Goal: Information Seeking & Learning: Check status

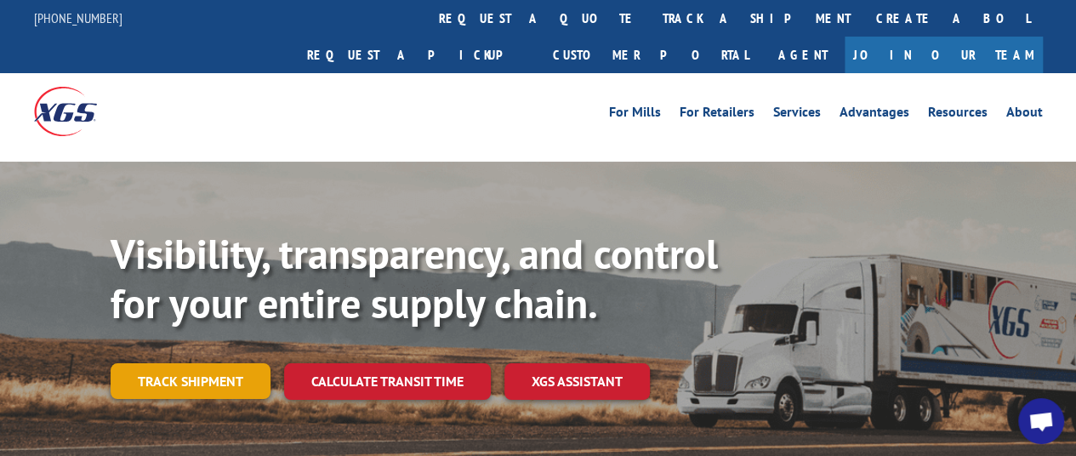
click at [192, 363] on link "Track shipment" at bounding box center [191, 381] width 160 height 36
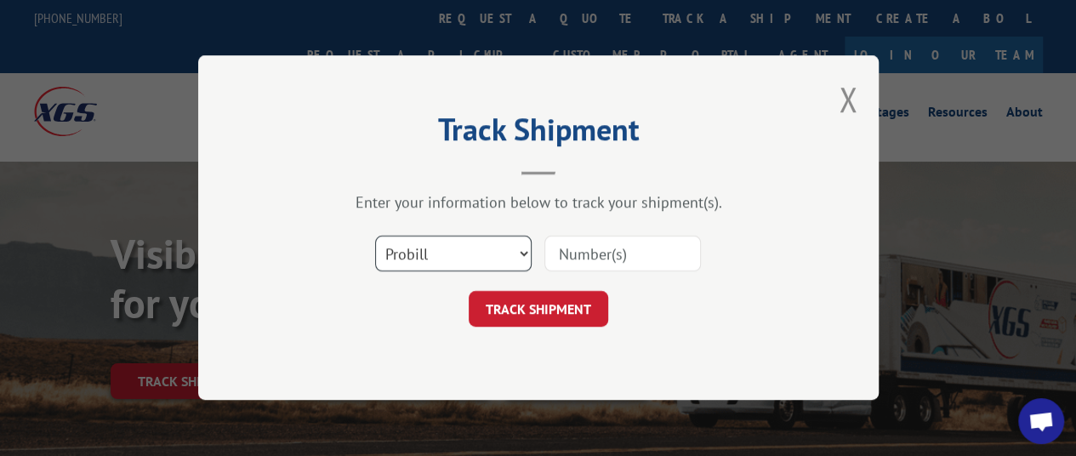
click at [423, 259] on select "Select category... Probill BOL PO" at bounding box center [453, 255] width 157 height 36
select select "bol"
click at [375, 237] on select "Select category... Probill BOL PO" at bounding box center [453, 255] width 157 height 36
click at [602, 259] on input at bounding box center [623, 255] width 157 height 36
paste input "5513770"
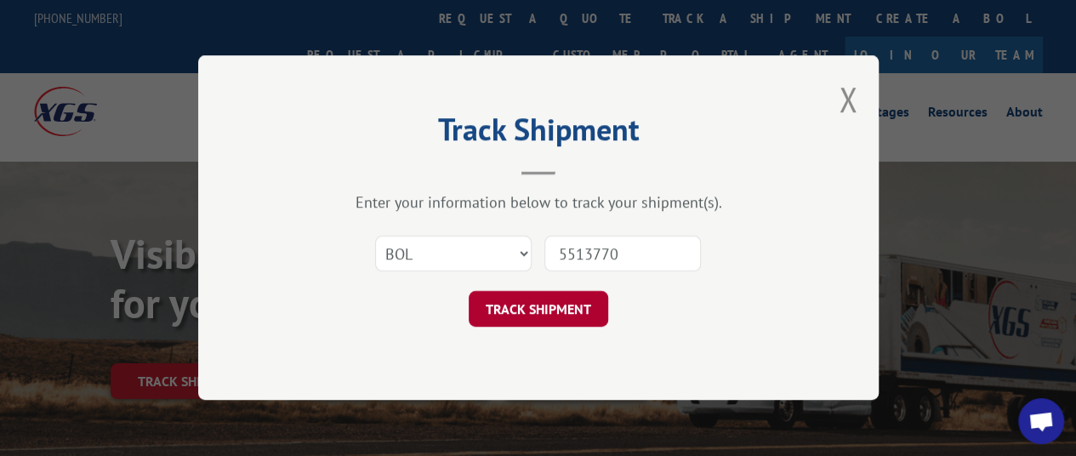
type input "5513770"
click at [539, 315] on button "TRACK SHIPMENT" at bounding box center [539, 310] width 140 height 36
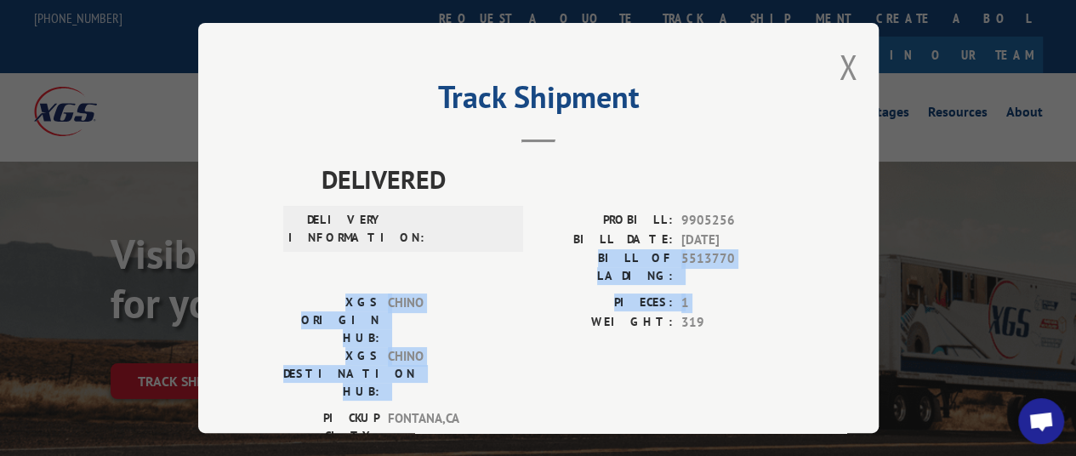
drag, startPoint x: 539, startPoint y: 315, endPoint x: 560, endPoint y: 258, distance: 60.5
click at [560, 258] on div "DELIVERED DELIVERY INFORMATION: PROBILL: 9905256 BILL DATE: [DATE] BILL OF LADI…" at bounding box center [538, 324] width 510 height 329
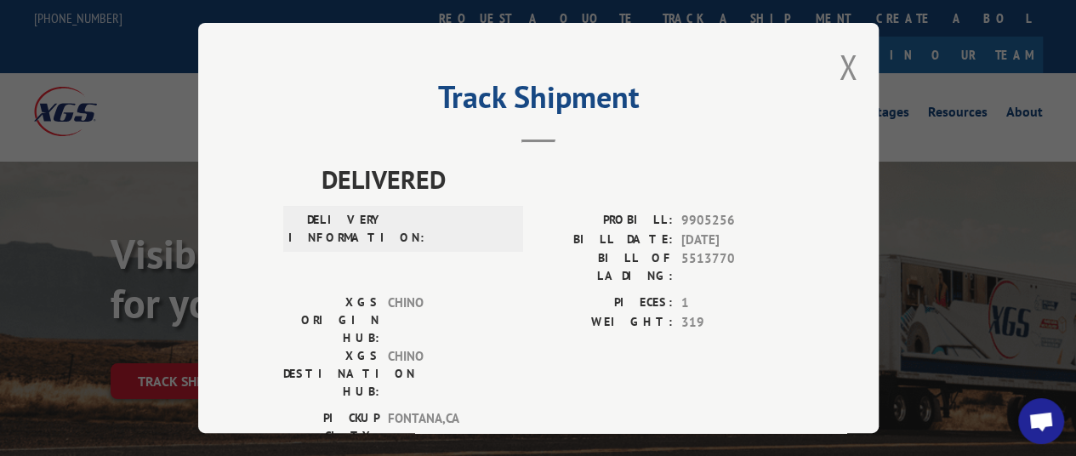
click at [489, 445] on span "[GEOGRAPHIC_DATA] , [GEOGRAPHIC_DATA]" at bounding box center [445, 463] width 115 height 36
click at [536, 409] on div "[GEOGRAPHIC_DATA]: [GEOGRAPHIC_DATA] , [GEOGRAPHIC_DATA]: [GEOGRAPHIC_DATA] , […" at bounding box center [538, 449] width 510 height 80
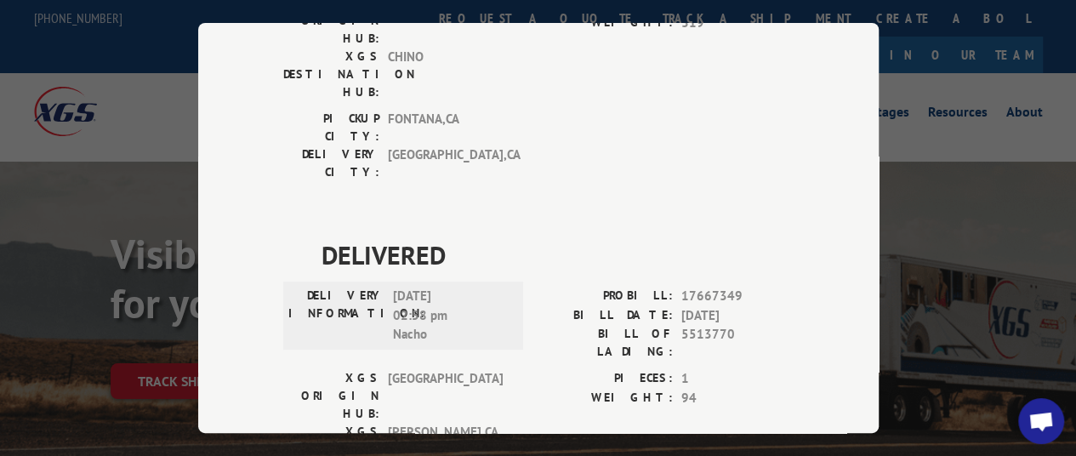
scroll to position [301, 0]
